Goal: Task Accomplishment & Management: Complete application form

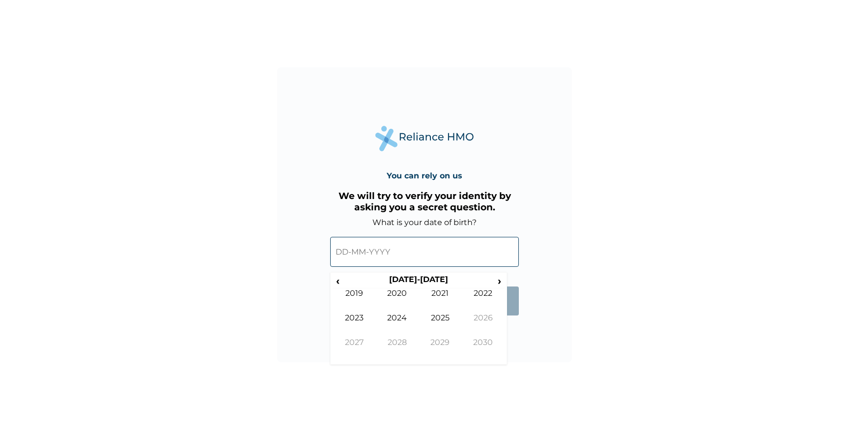
click at [338, 280] on span "‹" at bounding box center [338, 281] width 10 height 12
click at [349, 347] on td "1997" at bounding box center [354, 350] width 43 height 25
click at [388, 318] on td "Jun" at bounding box center [397, 325] width 43 height 25
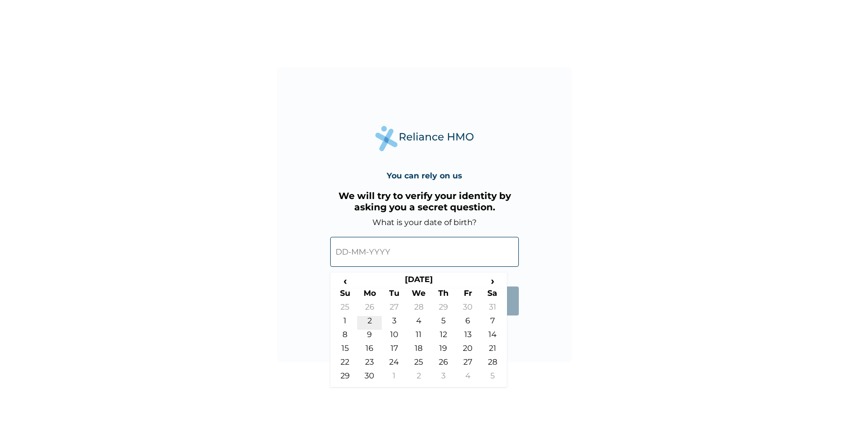
click at [363, 320] on td "2" at bounding box center [369, 323] width 25 height 14
type input "[DATE]"
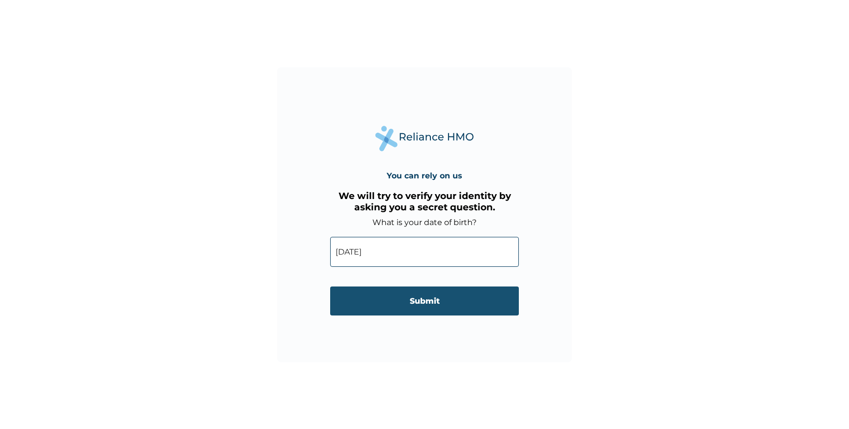
click at [400, 297] on input "Submit" at bounding box center [424, 301] width 189 height 29
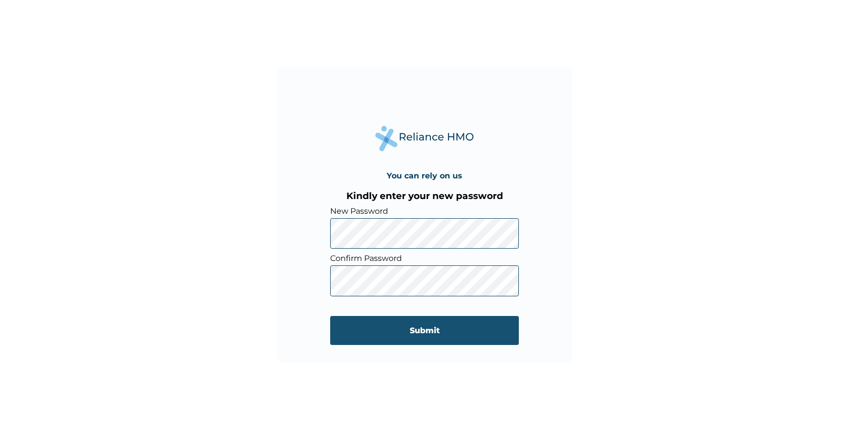
click at [417, 332] on input "Submit" at bounding box center [424, 330] width 189 height 29
